Goal: Task Accomplishment & Management: Manage account settings

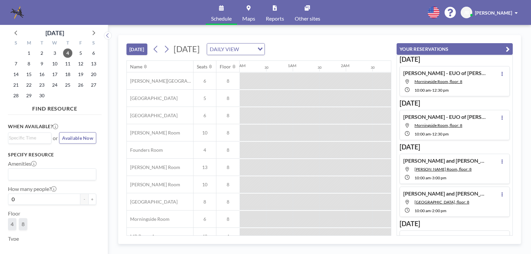
scroll to position [0, 584]
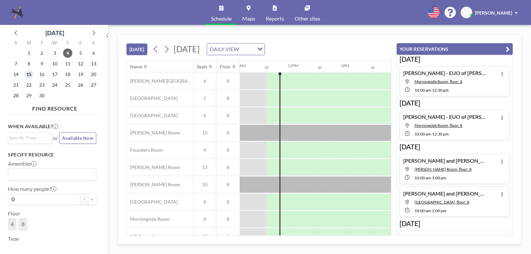
click at [30, 75] on span "15" at bounding box center [28, 74] width 9 height 9
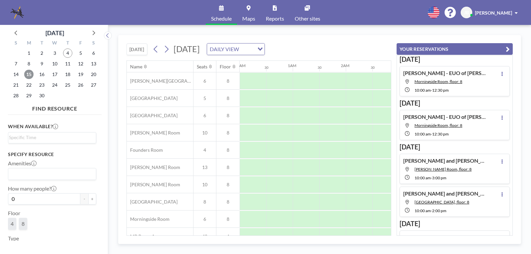
scroll to position [0, 398]
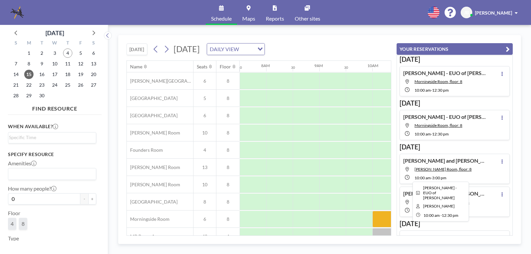
click at [381, 221] on div at bounding box center [438, 219] width 133 height 17
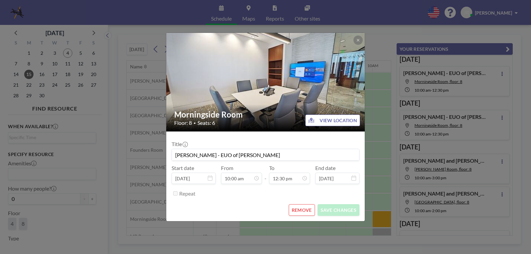
click at [381, 221] on div "Morningside Room Floor: 8 • Seats: 6 VIEW LOCATION Title [PERSON_NAME] - EUO of…" at bounding box center [265, 127] width 531 height 254
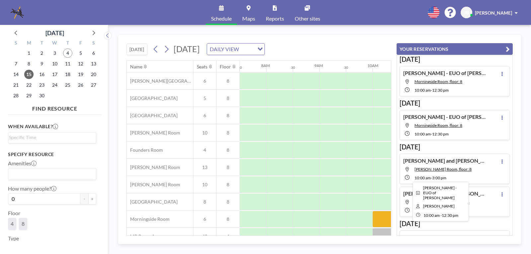
click at [381, 221] on div at bounding box center [438, 219] width 133 height 17
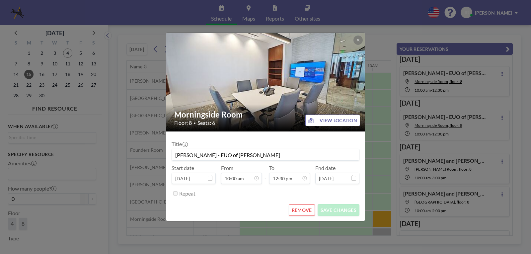
click at [339, 237] on div "Morningside Room Floor: 8 • Seats: 6 VIEW LOCATION Title [PERSON_NAME] - EUO of…" at bounding box center [265, 127] width 531 height 254
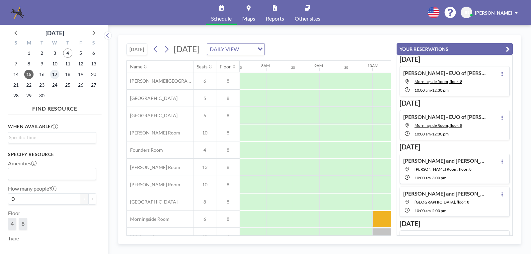
click at [54, 74] on span "17" at bounding box center [54, 74] width 9 height 9
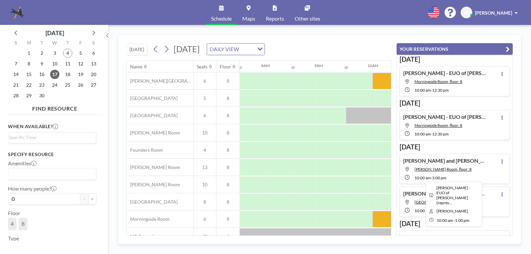
click at [381, 221] on div at bounding box center [451, 219] width 159 height 17
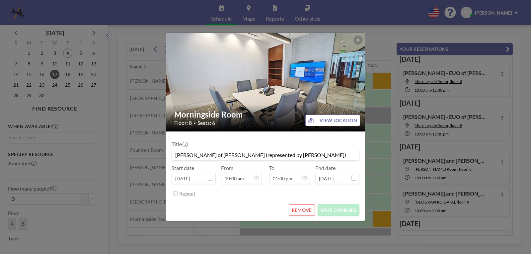
click at [299, 208] on button "REMOVE" at bounding box center [302, 210] width 26 height 12
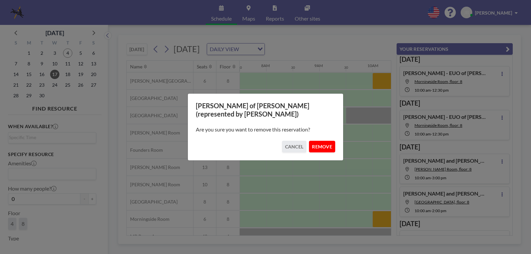
click at [325, 149] on button "REMOVE" at bounding box center [322, 147] width 26 height 12
